Goal: Task Accomplishment & Management: Complete application form

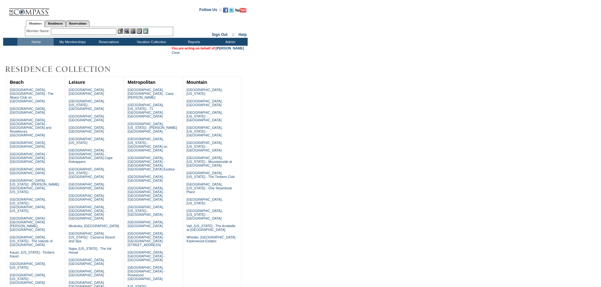
click at [82, 31] on input "text" at bounding box center [84, 31] width 66 height 6
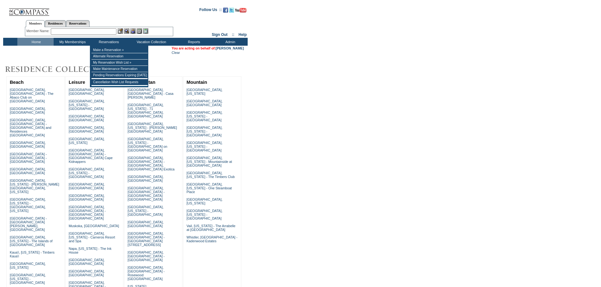
click at [104, 29] on input "text" at bounding box center [84, 31] width 66 height 6
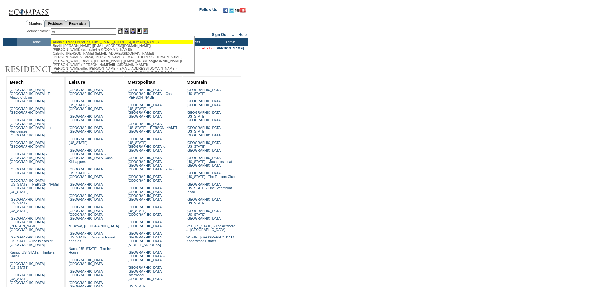
type input "v"
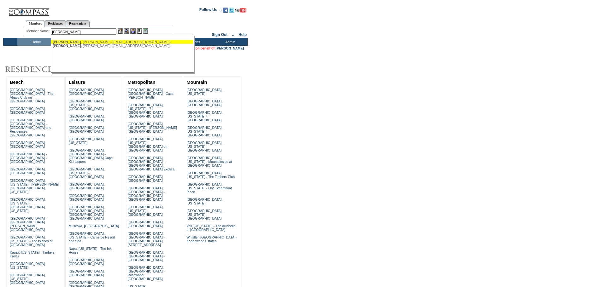
click at [114, 44] on div "Rocap , Julie (jrocap@comcast.net)" at bounding box center [122, 42] width 139 height 4
type input "Rocap, Julie (jrocap@comcast.net)"
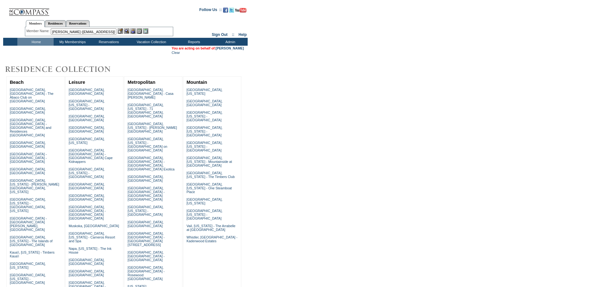
click at [136, 32] on img at bounding box center [132, 30] width 5 height 5
click at [129, 31] on img at bounding box center [126, 30] width 5 height 5
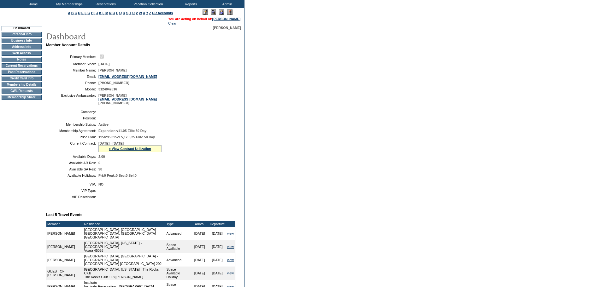
scroll to position [32, 0]
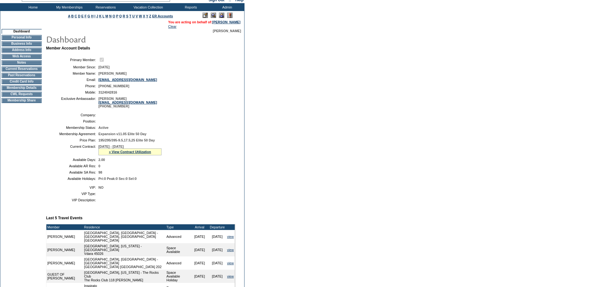
click at [28, 91] on td "Membership Details" at bounding box center [22, 87] width 40 height 5
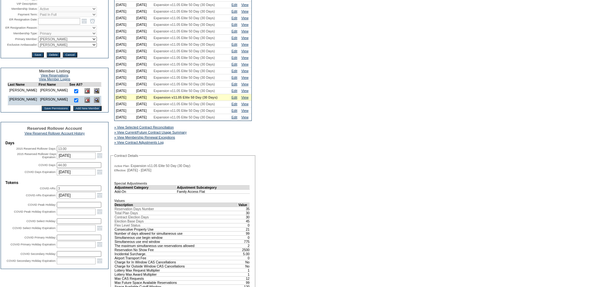
scroll to position [126, 0]
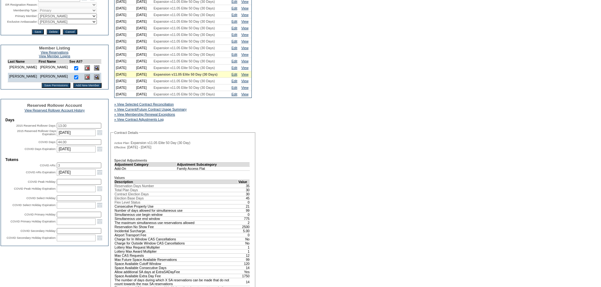
click at [75, 88] on input "Add New Member" at bounding box center [87, 85] width 29 height 5
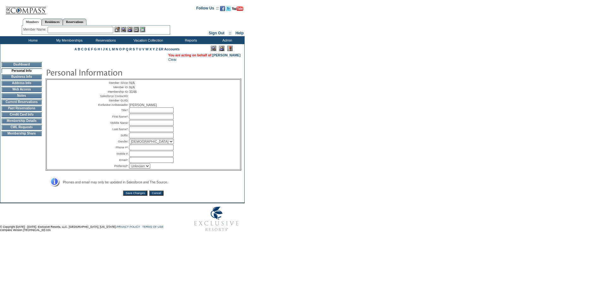
click at [142, 113] on input "text" at bounding box center [151, 111] width 44 height 6
type input "Mrs."
type input "Mary"
type input "Villmow"
click at [138, 144] on select "Male Female" at bounding box center [151, 141] width 45 height 5
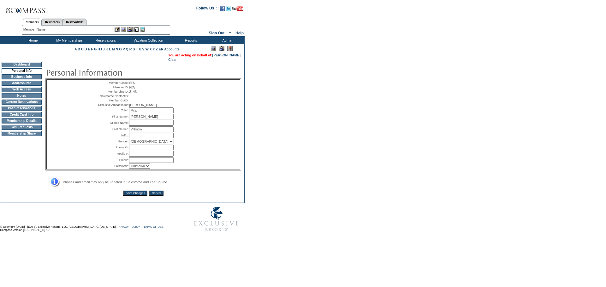
select select "F"
click at [129, 144] on select "Male Female" at bounding box center [151, 141] width 45 height 5
click at [140, 150] on input "text" at bounding box center [151, 148] width 44 height 6
paste input "6308421152"
type input "6308421152"
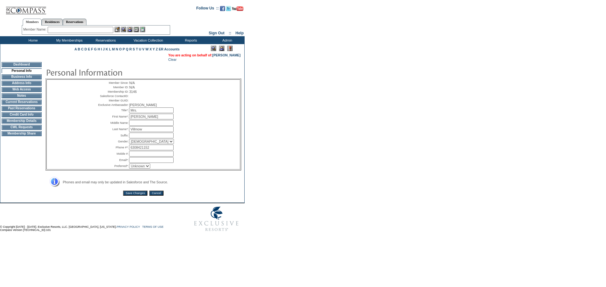
click at [139, 163] on input "text" at bounding box center [151, 160] width 44 height 6
paste input "villmowm@gmail.com"
type input "villmowm@gmail.com"
click at [129, 196] on input "Save Changes" at bounding box center [135, 193] width 24 height 5
